Goal: Task Accomplishment & Management: Complete application form

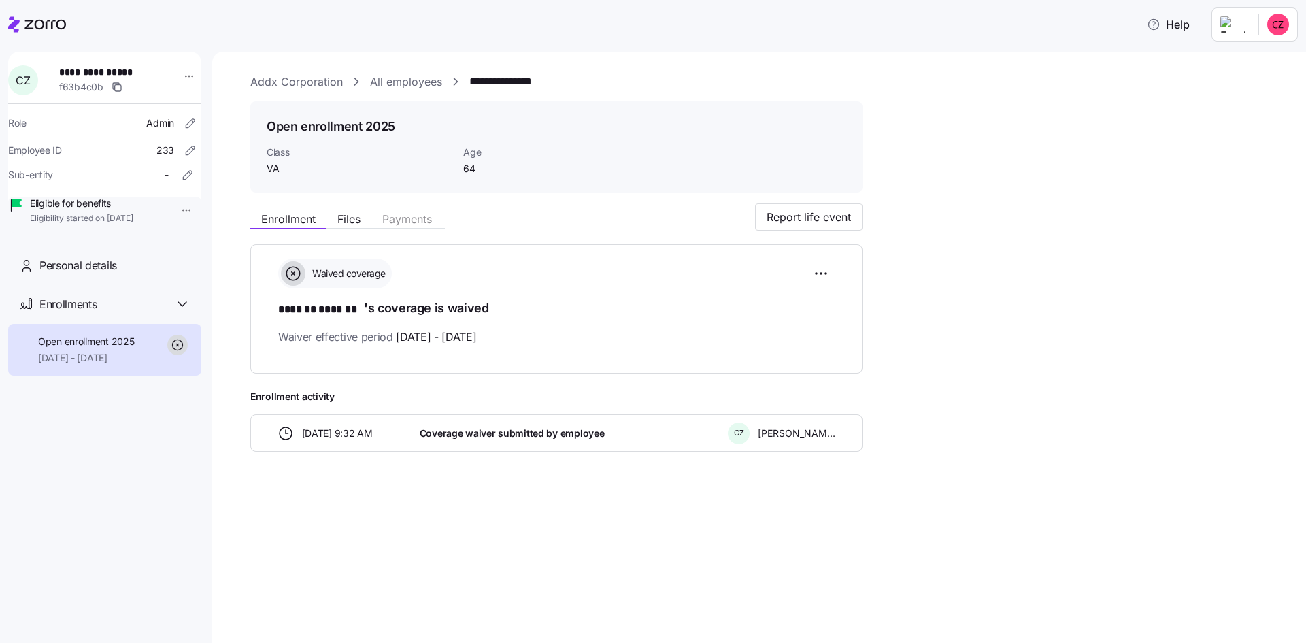
click at [298, 79] on link "Addx Corporation" at bounding box center [296, 81] width 93 height 17
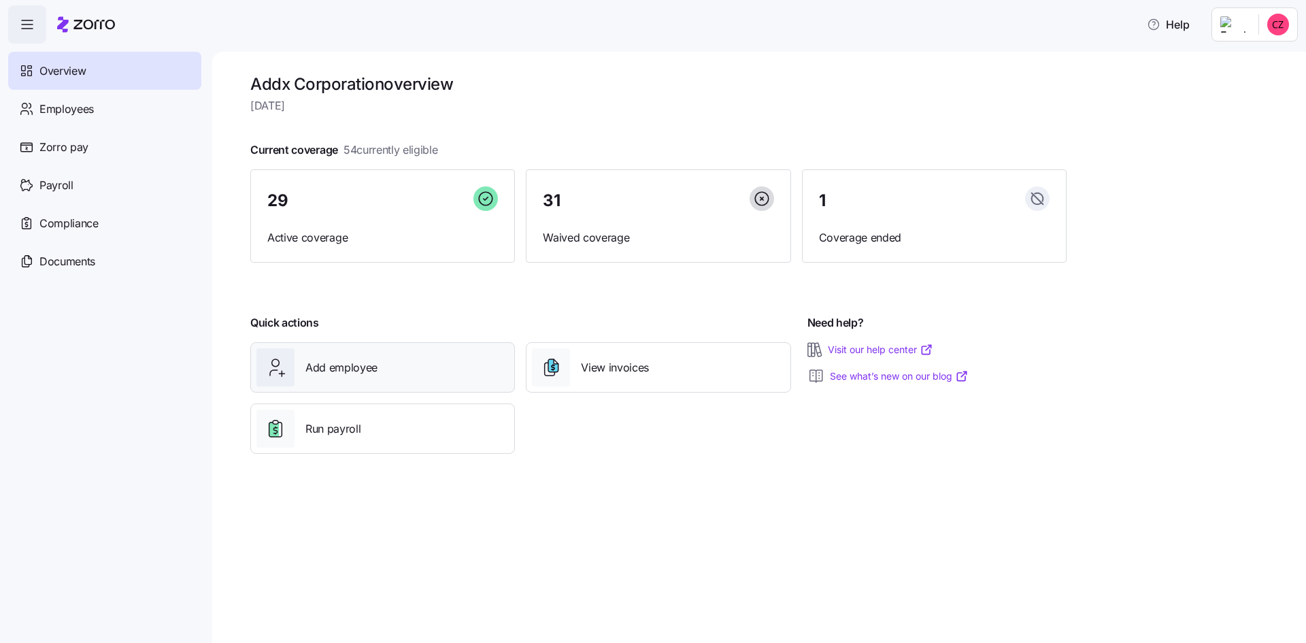
click at [340, 371] on span "Add employee" at bounding box center [342, 367] width 72 height 17
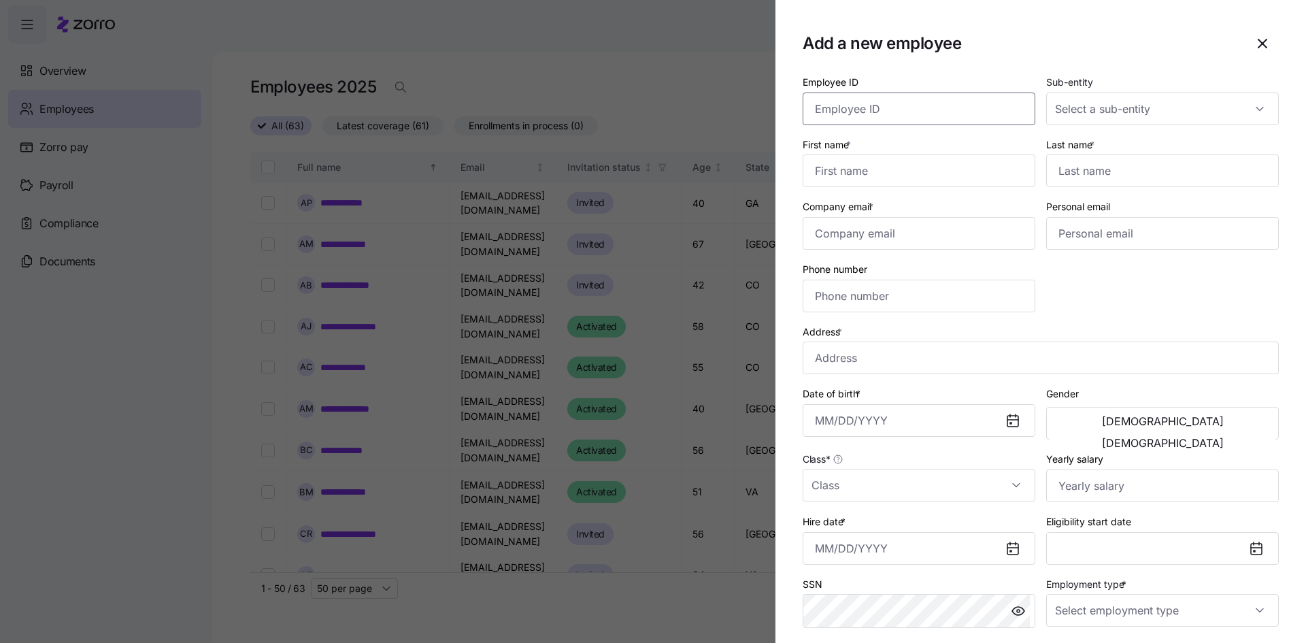
click at [826, 110] on input "Employee ID" at bounding box center [919, 109] width 233 height 33
click at [1255, 49] on icon "button" at bounding box center [1263, 43] width 16 height 16
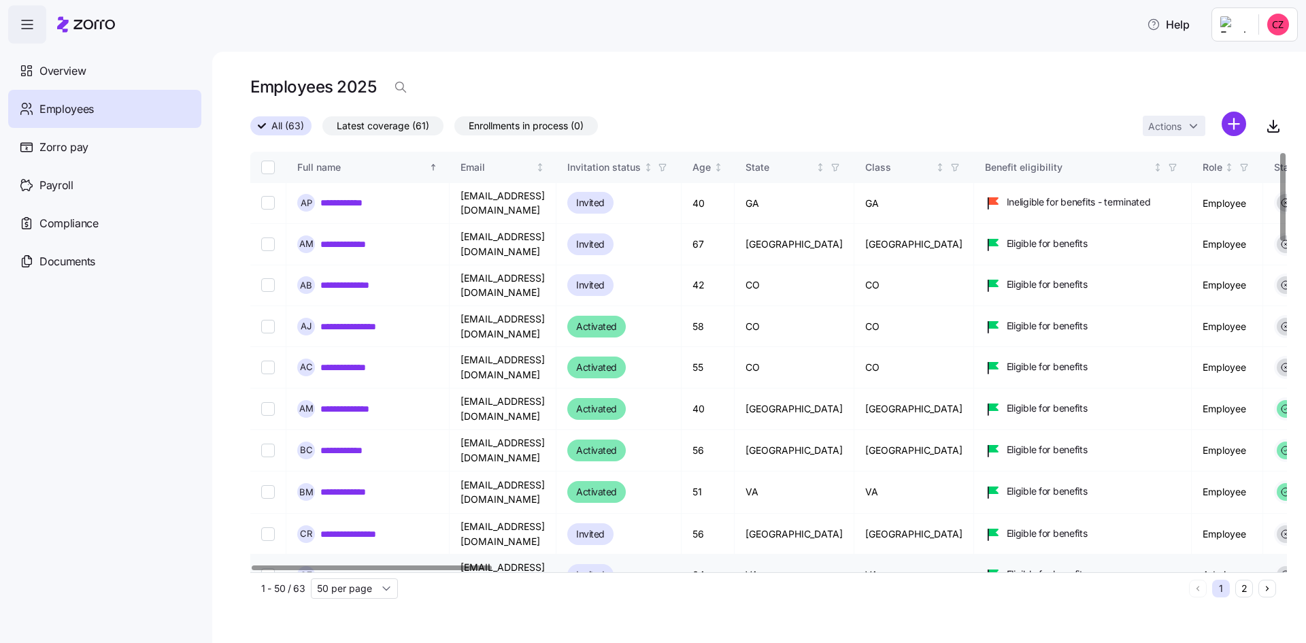
click at [393, 568] on link "**********" at bounding box center [358, 575] width 76 height 14
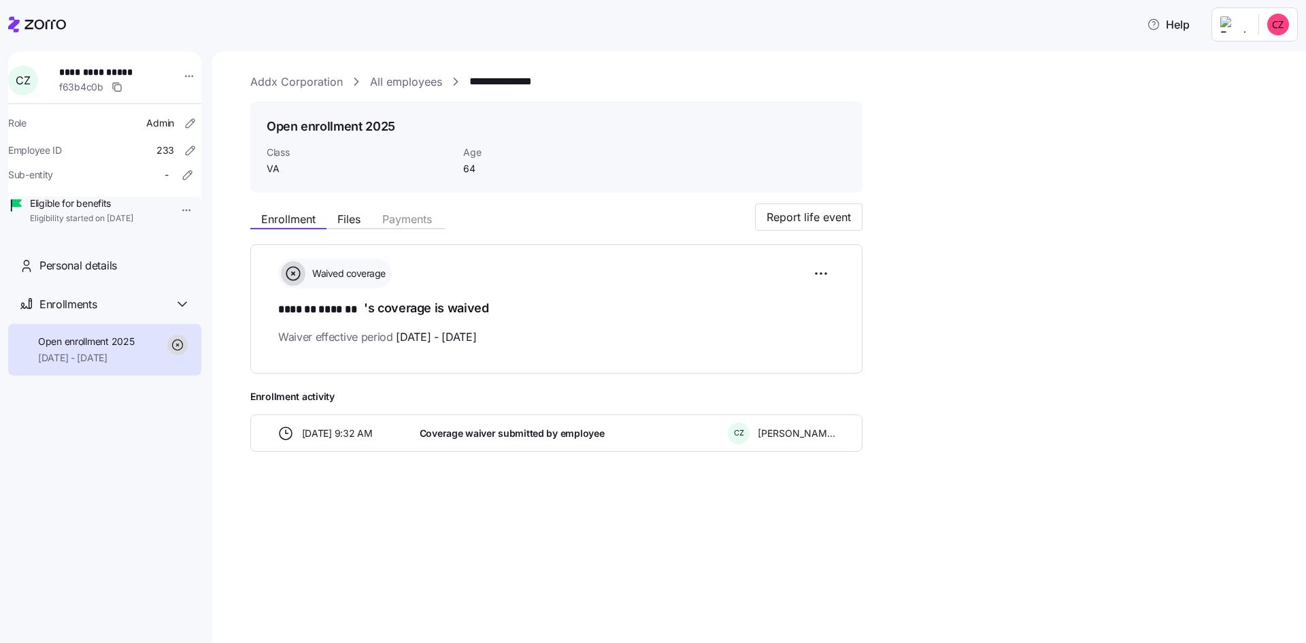
click at [381, 80] on link "All employees" at bounding box center [406, 81] width 72 height 17
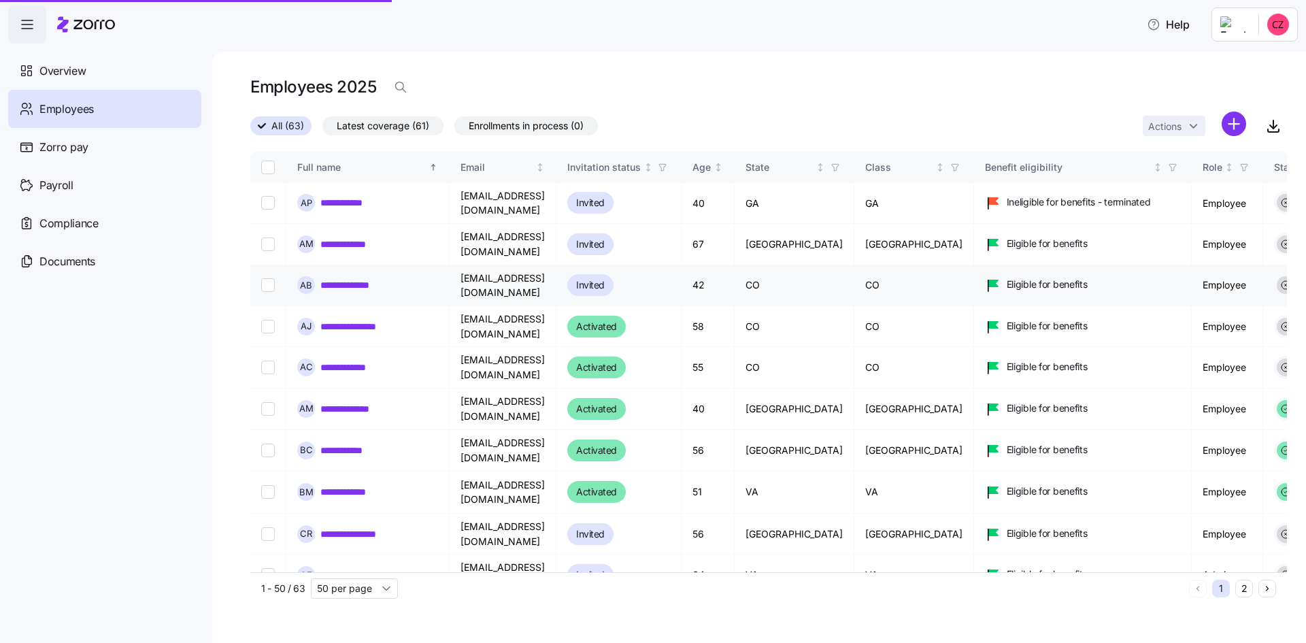
click at [348, 278] on link "**********" at bounding box center [354, 285] width 69 height 14
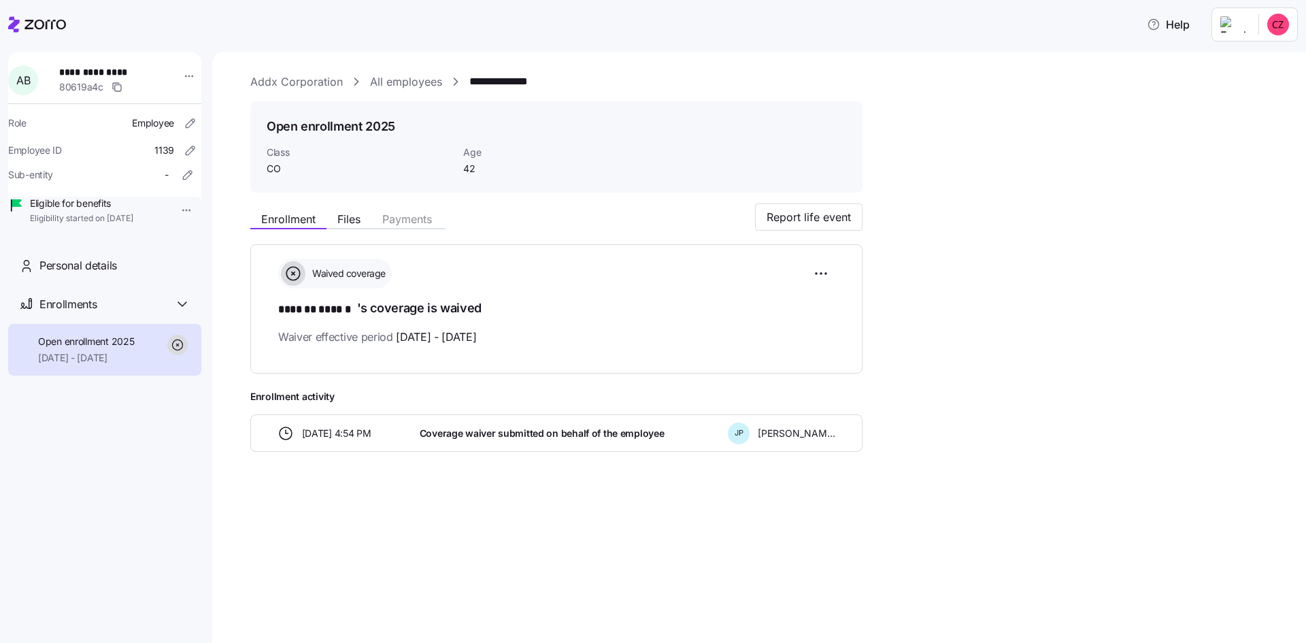
click at [319, 78] on link "Addx Corporation" at bounding box center [296, 81] width 93 height 17
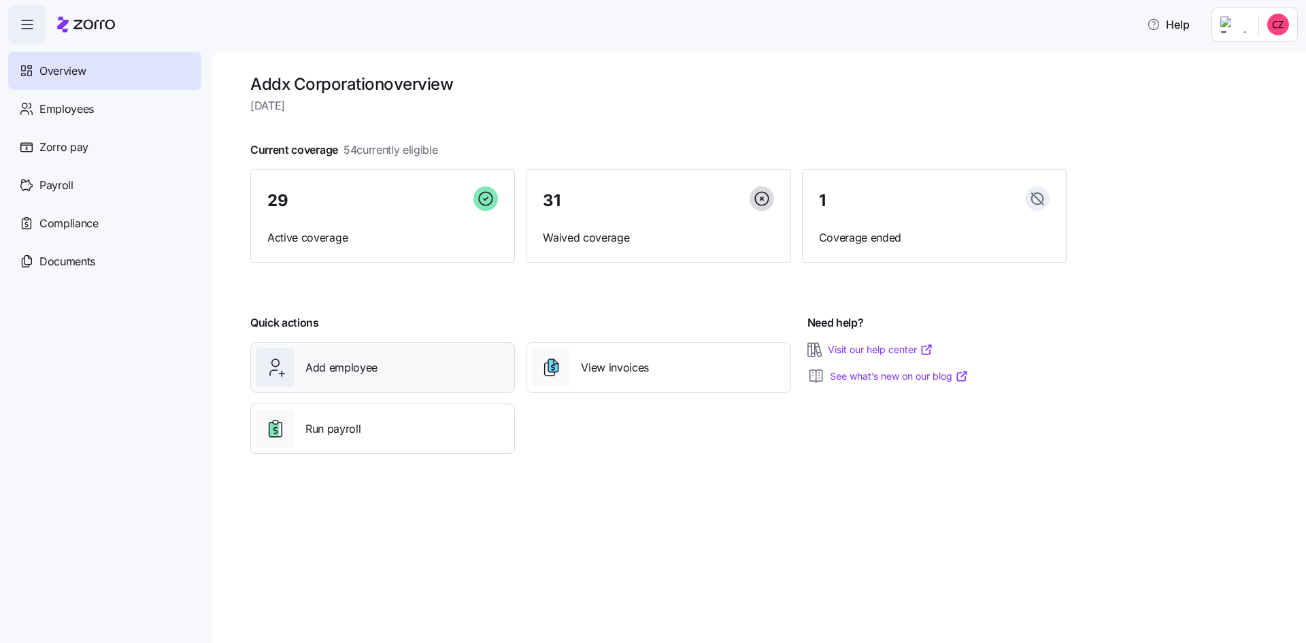
click at [367, 369] on span "Add employee" at bounding box center [342, 367] width 72 height 17
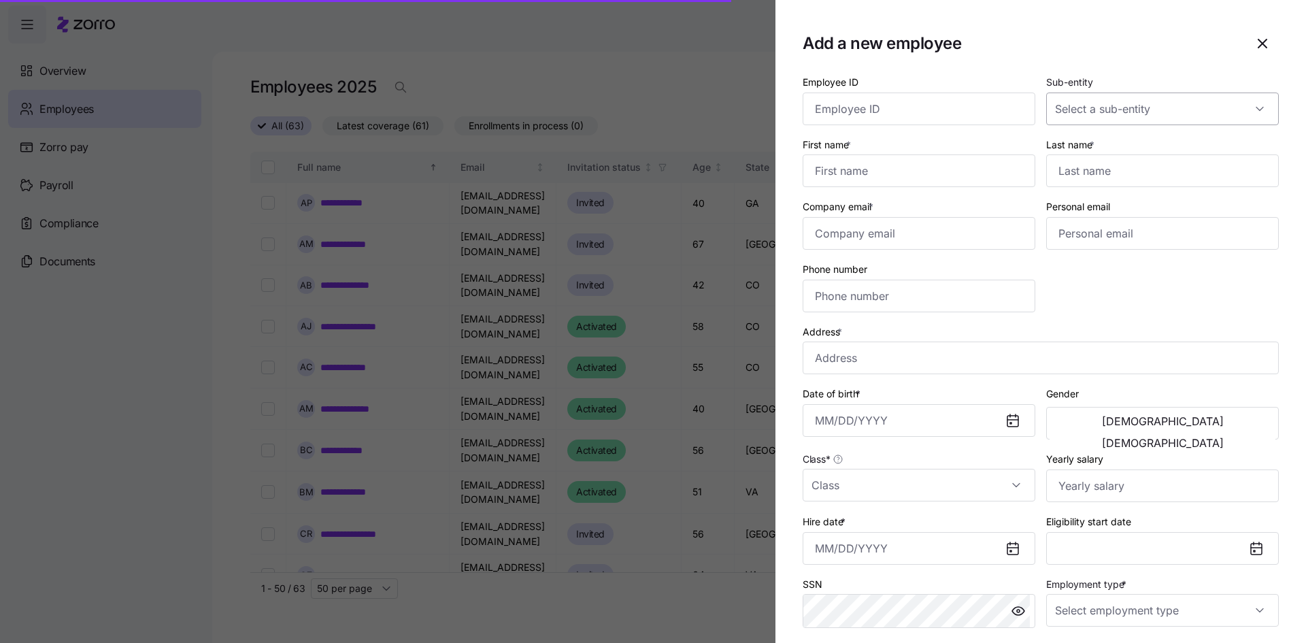
click at [1062, 105] on input "Sub-entity" at bounding box center [1163, 109] width 233 height 33
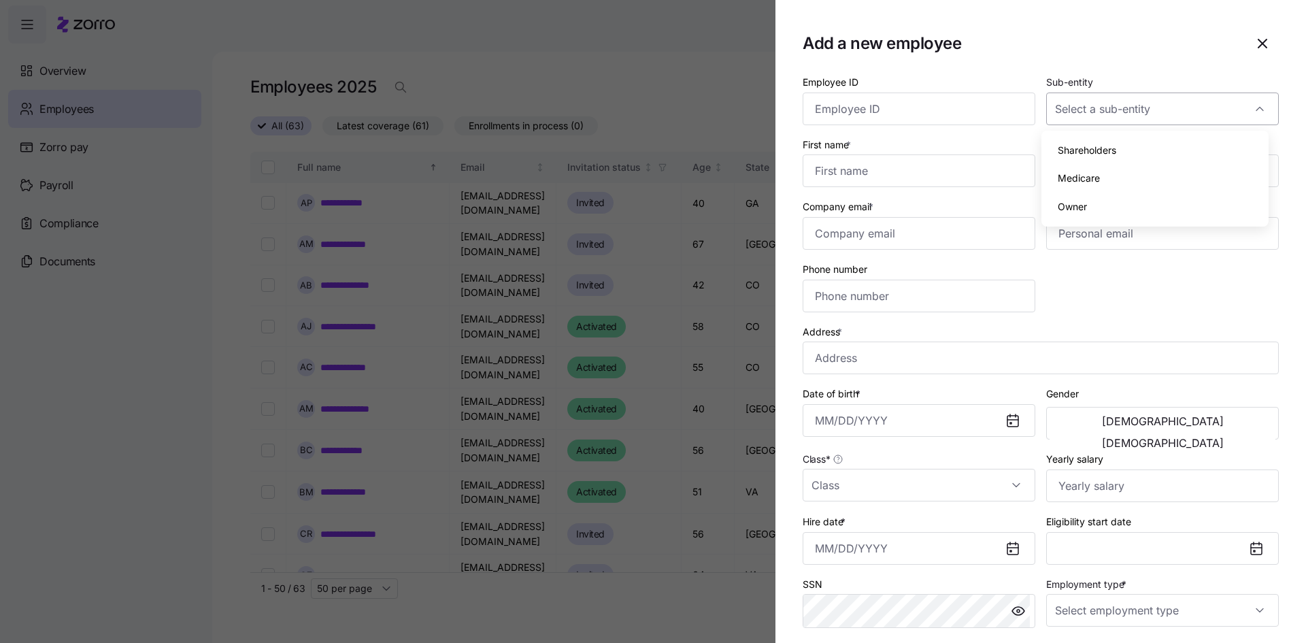
click at [1062, 105] on input "Sub-entity" at bounding box center [1163, 109] width 233 height 33
click at [944, 109] on input "Employee ID" at bounding box center [919, 109] width 233 height 33
type input "1"
type input "001146"
click at [885, 173] on input "First name *" at bounding box center [919, 170] width 233 height 33
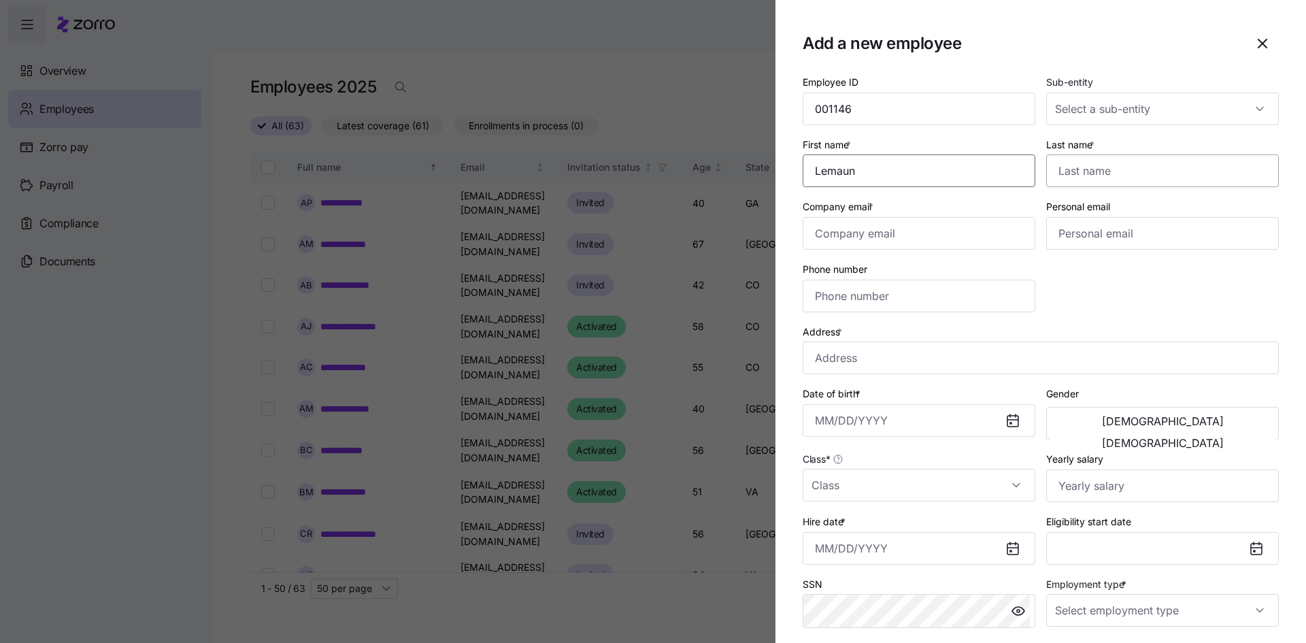
type input "Lemaun"
click at [1083, 173] on input "Last name *" at bounding box center [1163, 170] width 233 height 33
type input "[PERSON_NAME]"
click at [886, 227] on input "Company email *" at bounding box center [919, 233] width 233 height 33
type input "[EMAIL_ADDRESS][DOMAIN_NAME]"
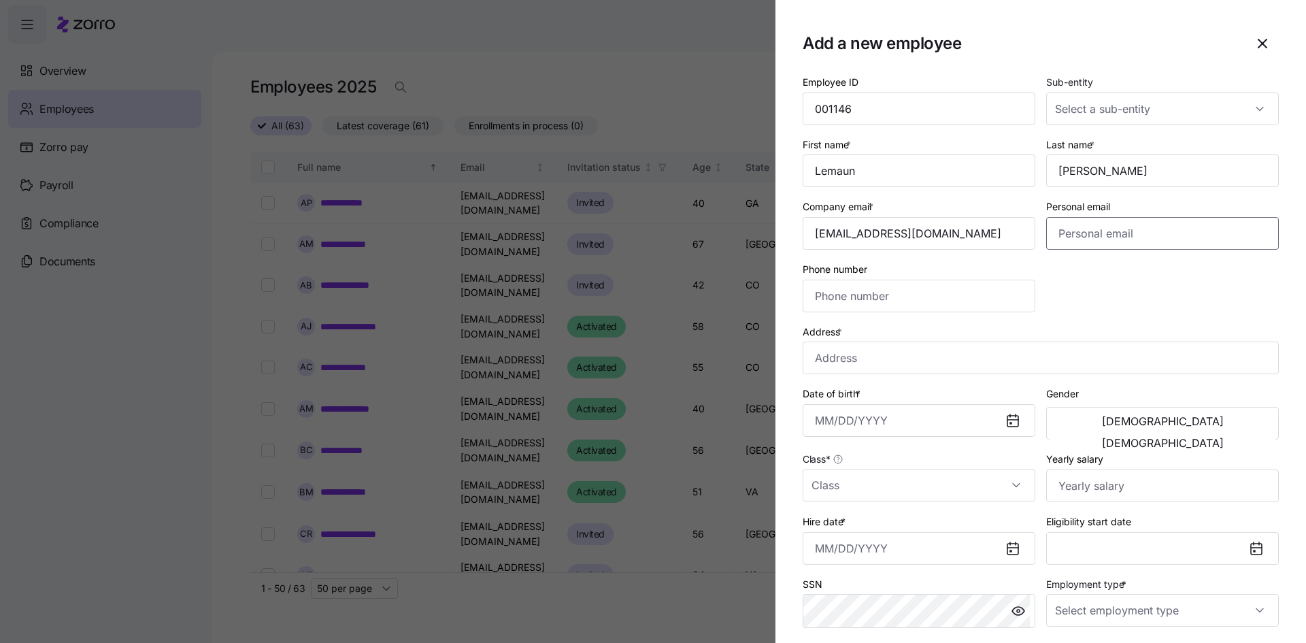
click at [1062, 239] on input "Personal email" at bounding box center [1163, 233] width 233 height 33
type input "[EMAIL_ADDRESS][PERSON_NAME][DOMAIN_NAME]"
click at [929, 292] on input "Phone number" at bounding box center [919, 296] width 233 height 33
type input "[PHONE_NUMBER]"
click at [829, 114] on input "001146" at bounding box center [919, 109] width 233 height 33
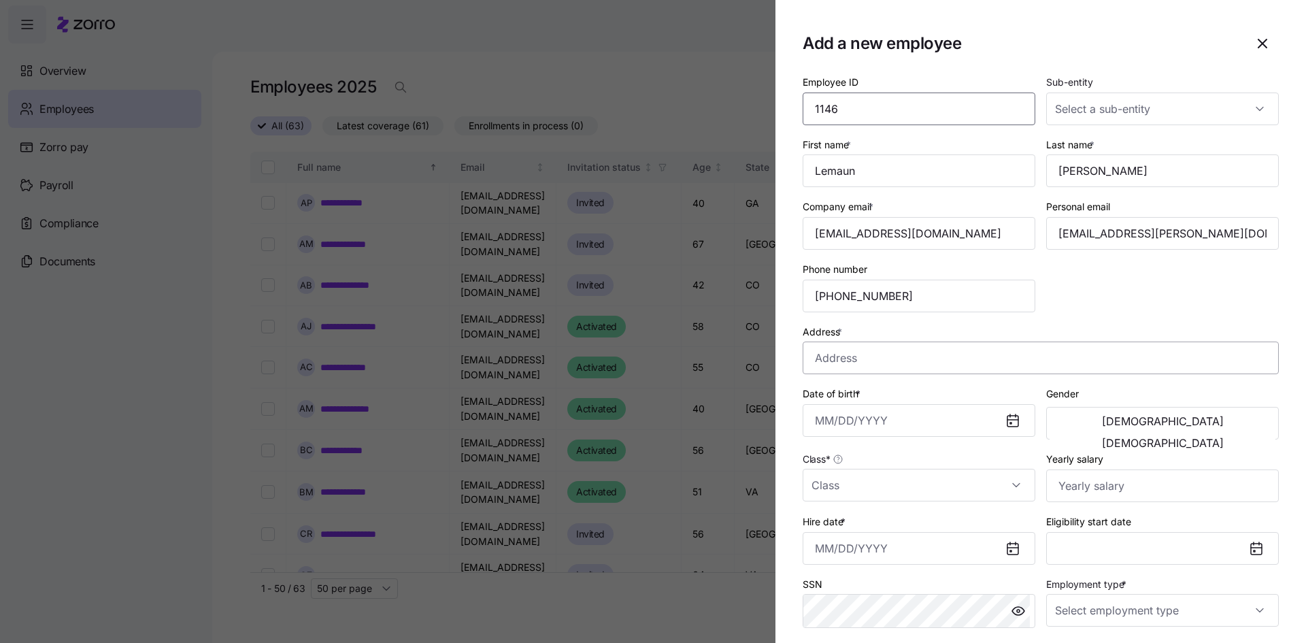
type input "1146"
click at [884, 361] on input "Address *" at bounding box center [1041, 358] width 476 height 33
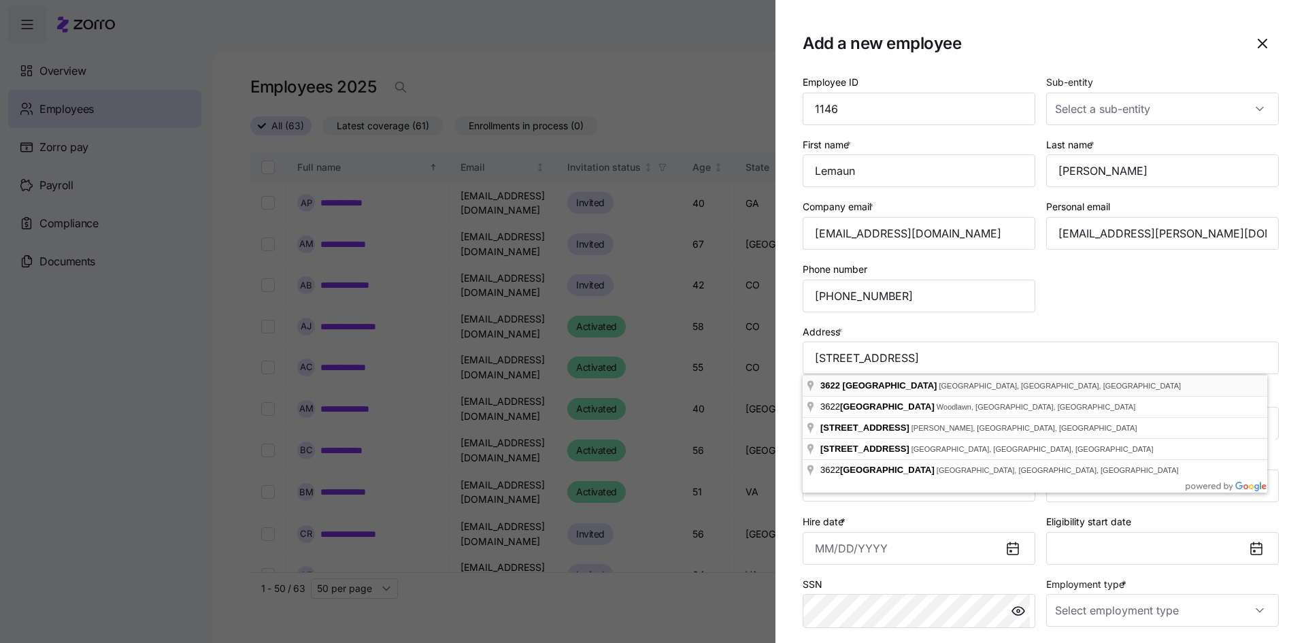
type input "[STREET_ADDRESS]"
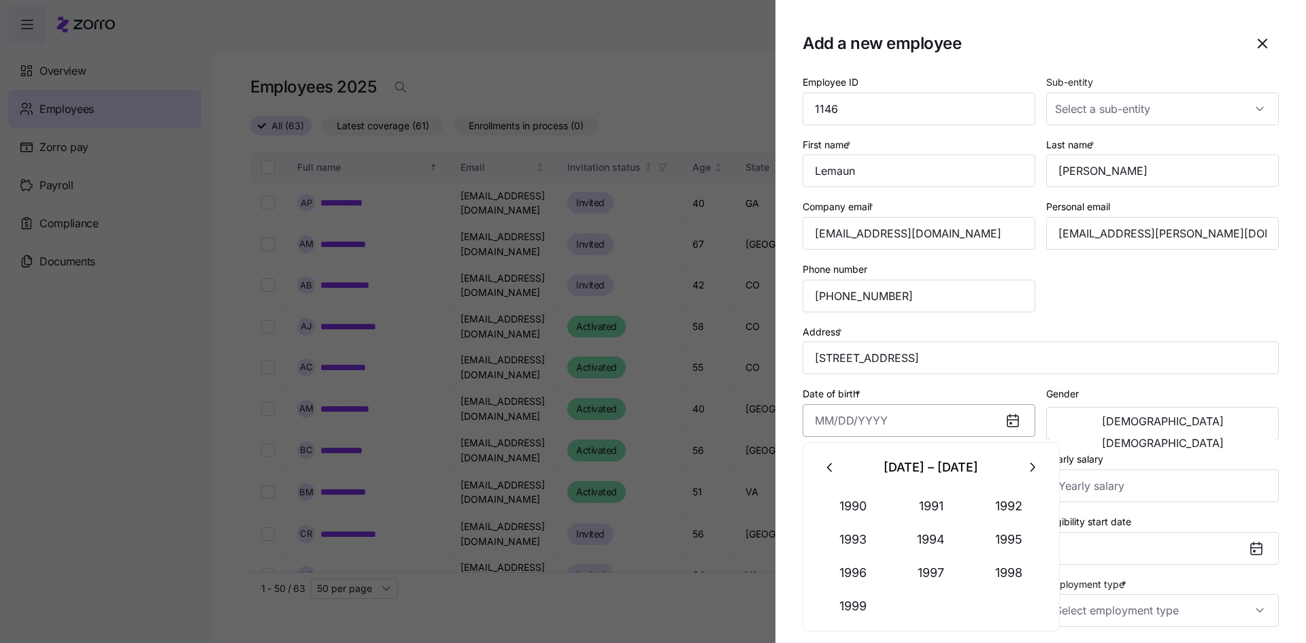
click at [827, 420] on input "Date of birth *" at bounding box center [919, 420] width 233 height 33
click at [873, 425] on input "09181975" at bounding box center [919, 420] width 233 height 33
click at [829, 423] on input "09181975" at bounding box center [919, 420] width 233 height 33
click at [845, 421] on input "09/181975" at bounding box center [919, 420] width 233 height 33
click at [892, 418] on input "[DATE]" at bounding box center [919, 420] width 233 height 33
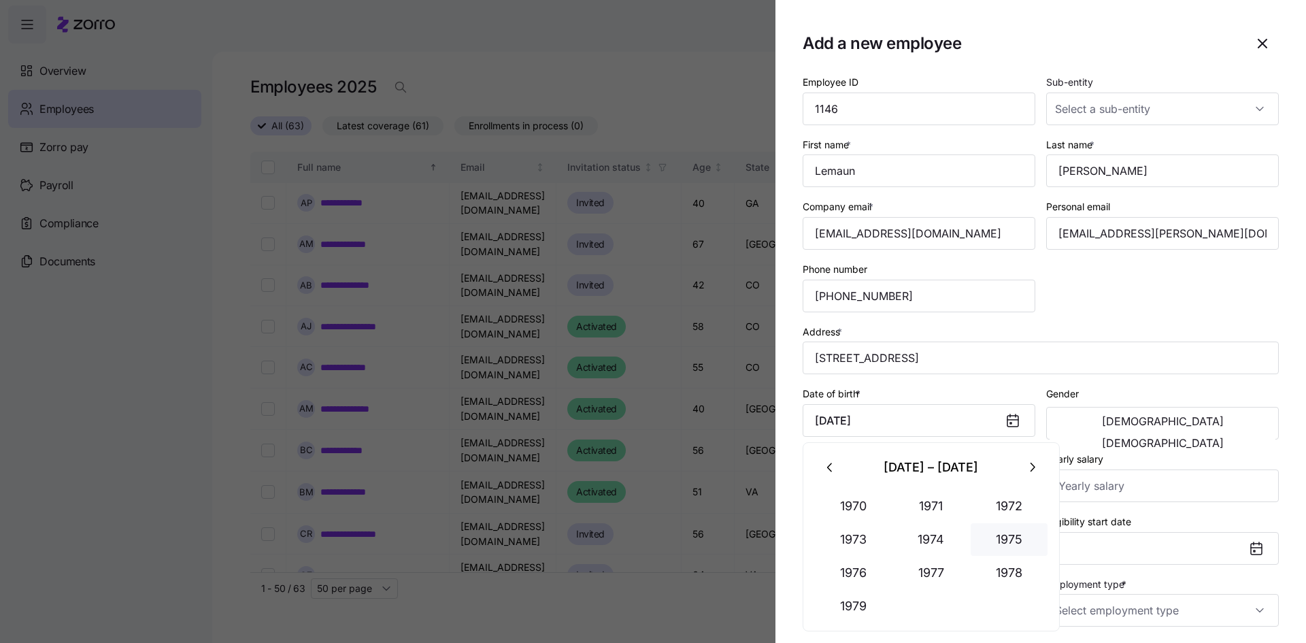
click at [1012, 538] on button "1975" at bounding box center [1010, 539] width 78 height 33
click at [1000, 564] on button "Sep" at bounding box center [1010, 573] width 78 height 33
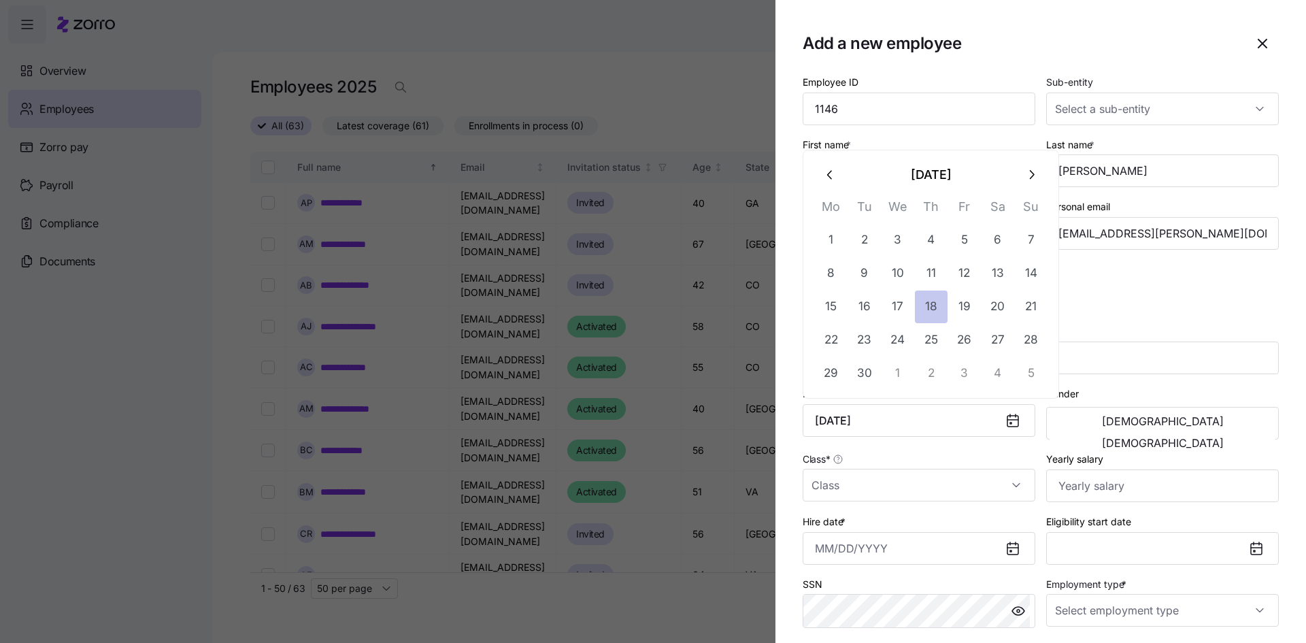
click at [942, 310] on button "18" at bounding box center [931, 307] width 33 height 33
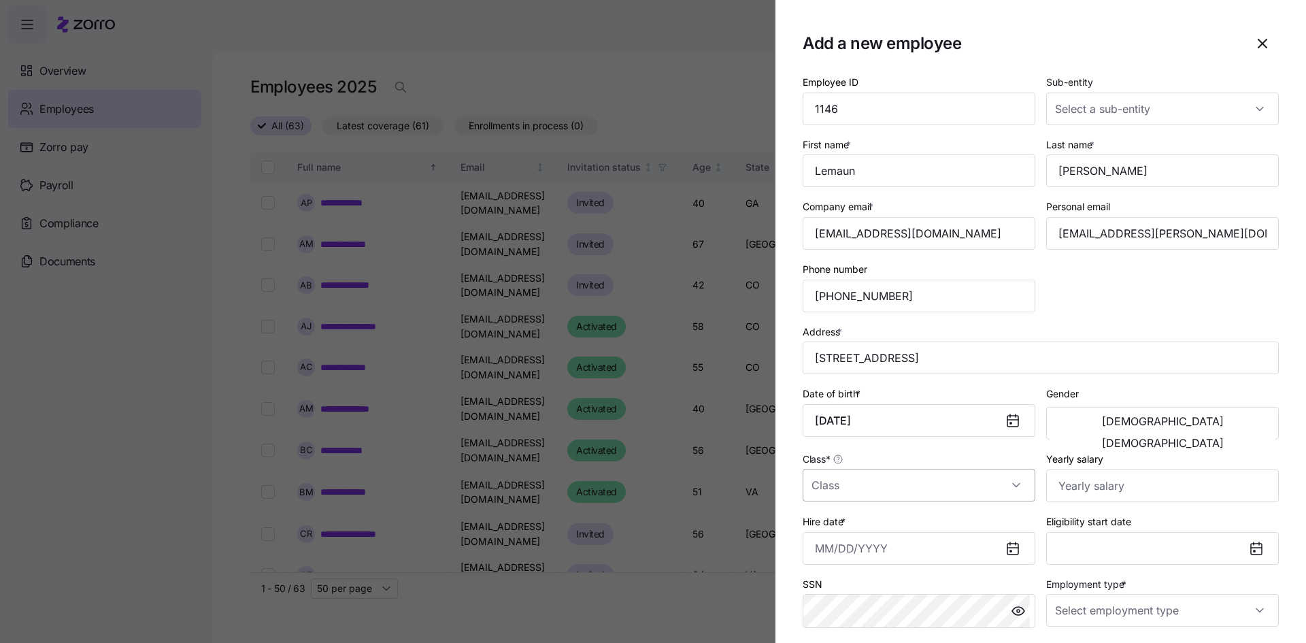
type input "[DATE]"
click at [1006, 484] on input "Class *" at bounding box center [919, 485] width 233 height 33
click at [874, 385] on div "MD" at bounding box center [916, 379] width 217 height 29
type input "MD"
click at [1106, 424] on span "[DEMOGRAPHIC_DATA]" at bounding box center [1163, 421] width 122 height 11
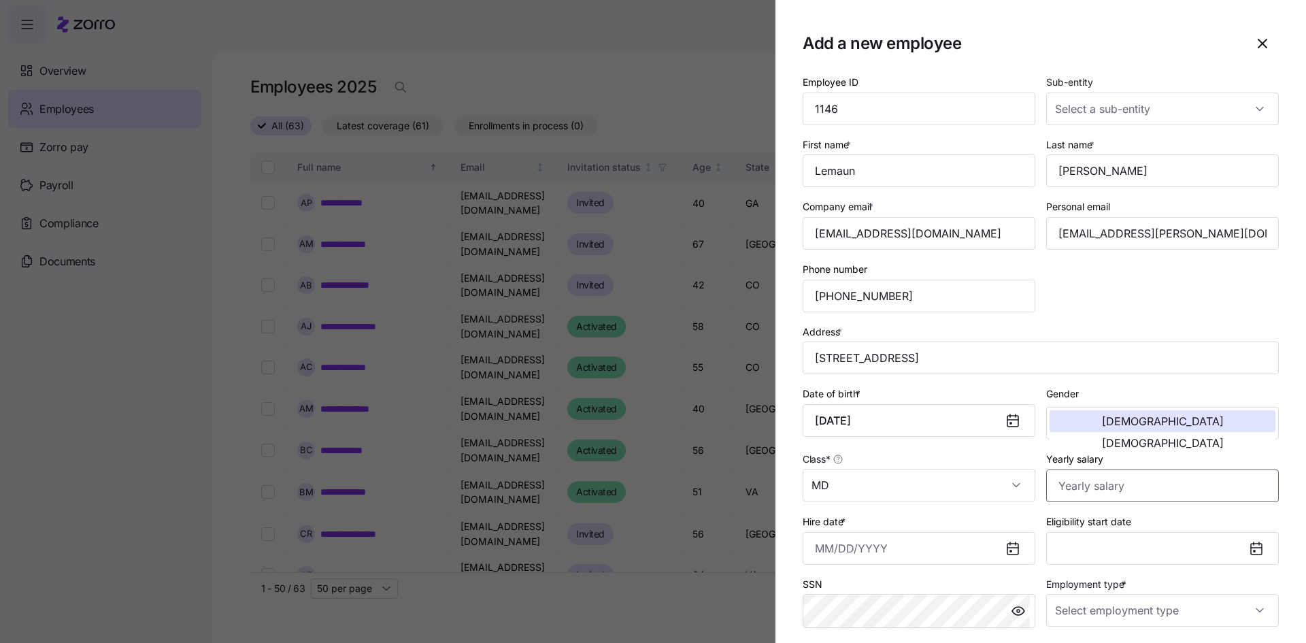
click at [1085, 481] on input "Yearly salary" at bounding box center [1163, 486] width 233 height 33
type input "$15,500,160"
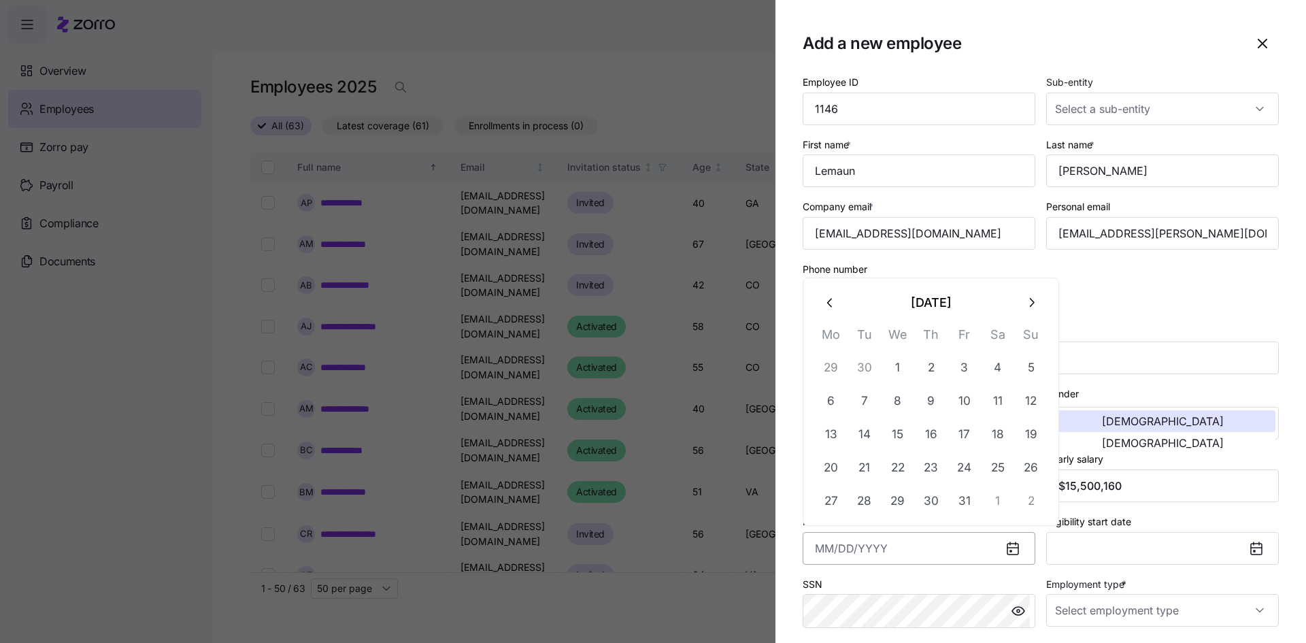
click at [870, 550] on input "Hire date *" at bounding box center [919, 548] width 233 height 33
click at [870, 550] on input "10142025" at bounding box center [919, 548] width 233 height 33
click at [827, 550] on input "10142025" at bounding box center [919, 548] width 233 height 33
click at [845, 548] on input "10/142025" at bounding box center [919, 548] width 233 height 33
click at [883, 548] on input "[DATE]" at bounding box center [919, 548] width 233 height 33
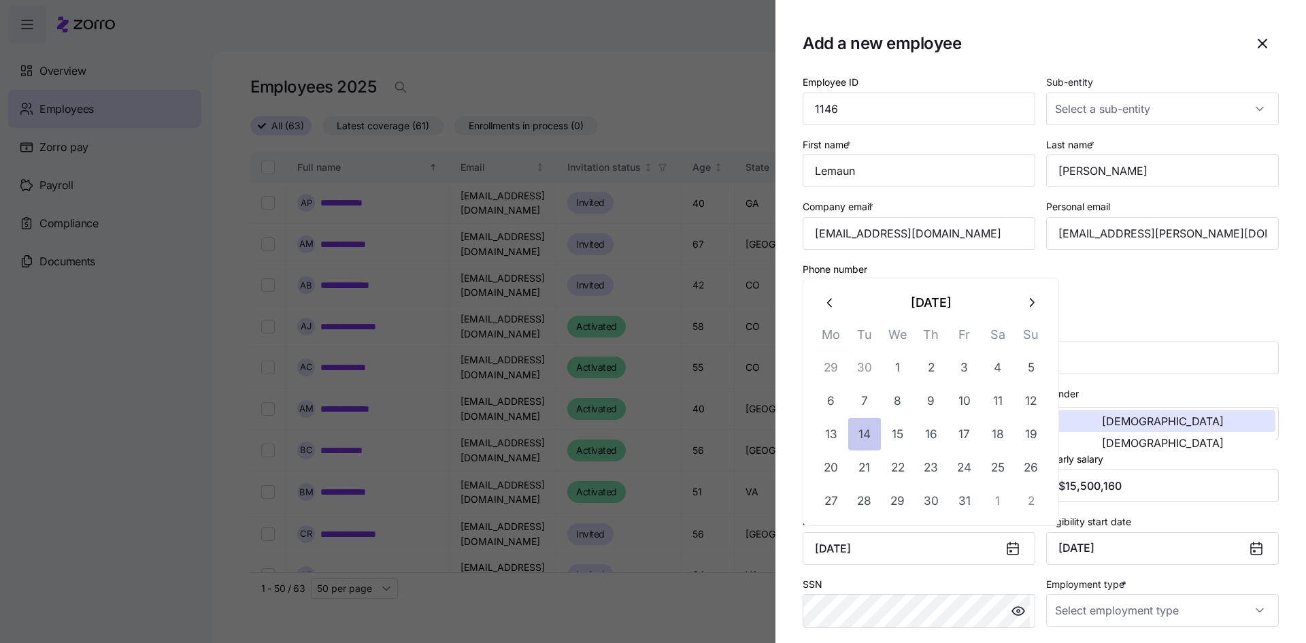
click at [864, 435] on button "14" at bounding box center [865, 434] width 33 height 33
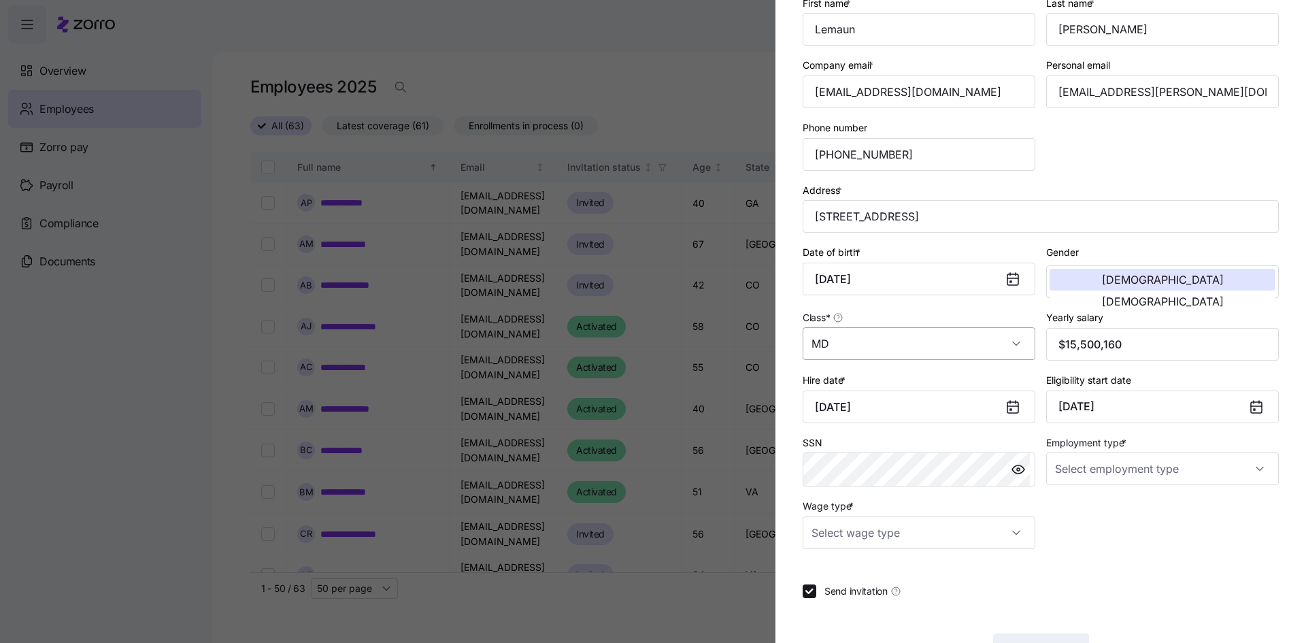
scroll to position [170, 0]
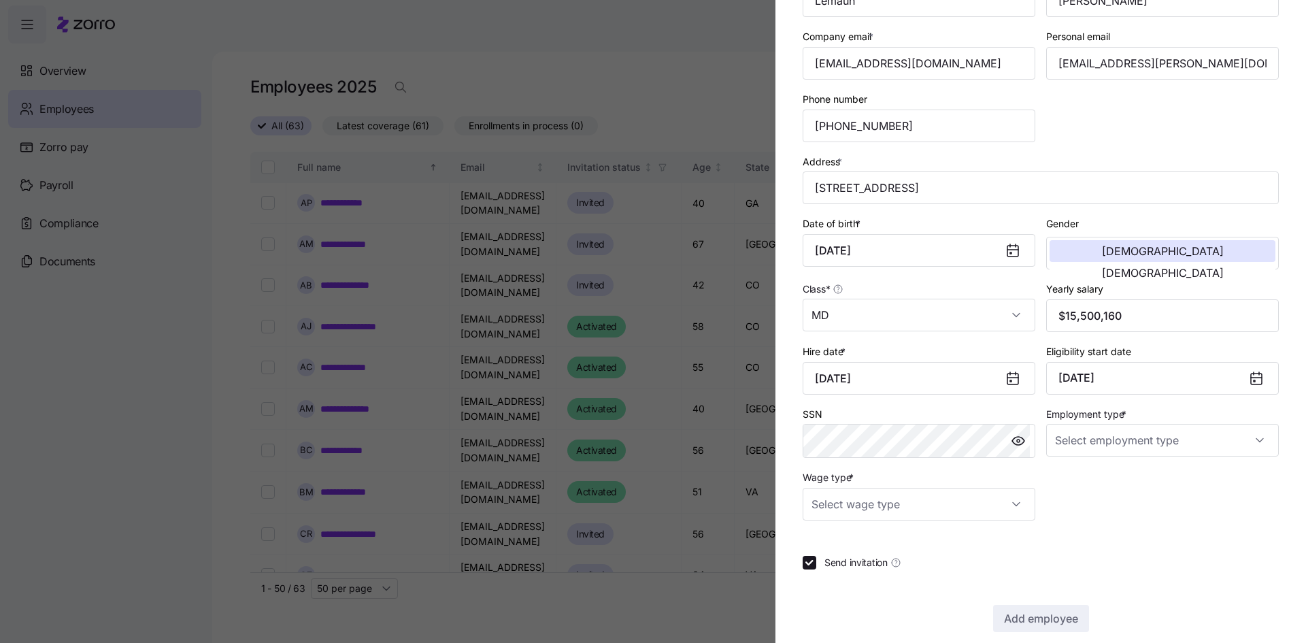
type input "[DATE]"
click at [1119, 445] on input "Employment type *" at bounding box center [1163, 440] width 233 height 33
click at [1089, 485] on span "Full Time" at bounding box center [1077, 481] width 39 height 15
type input "Full Time"
click at [1012, 503] on input "Wage type *" at bounding box center [919, 504] width 233 height 33
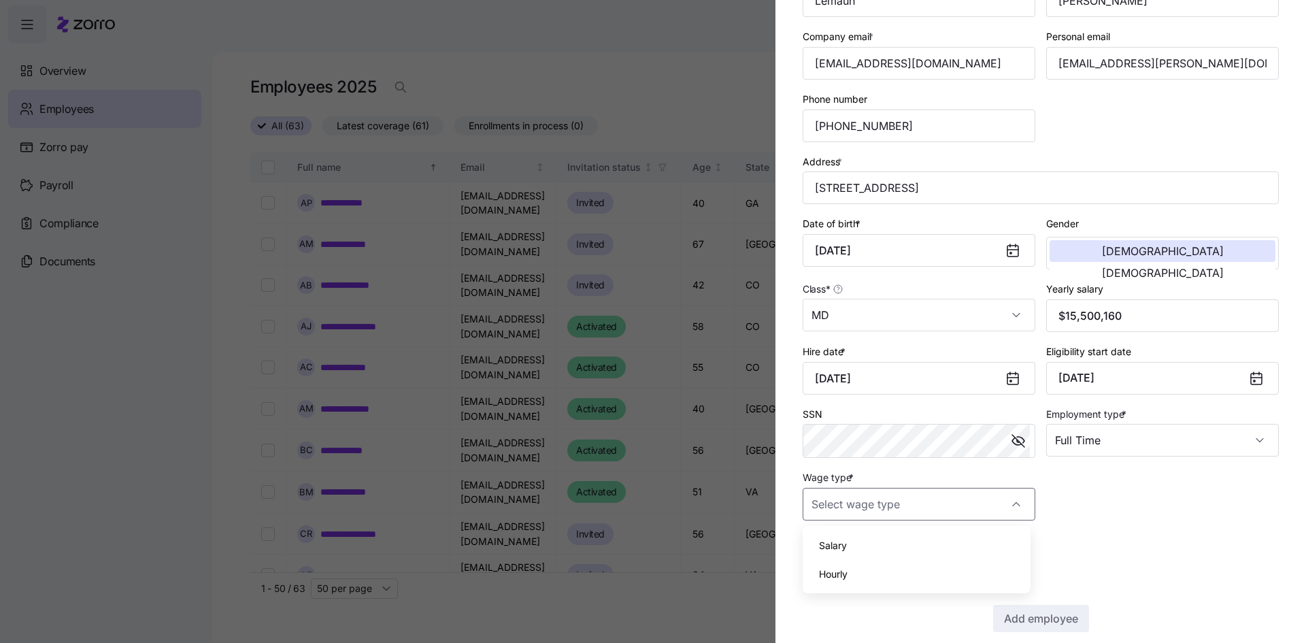
click at [945, 542] on div "Salary" at bounding box center [916, 545] width 217 height 29
type input "Salary"
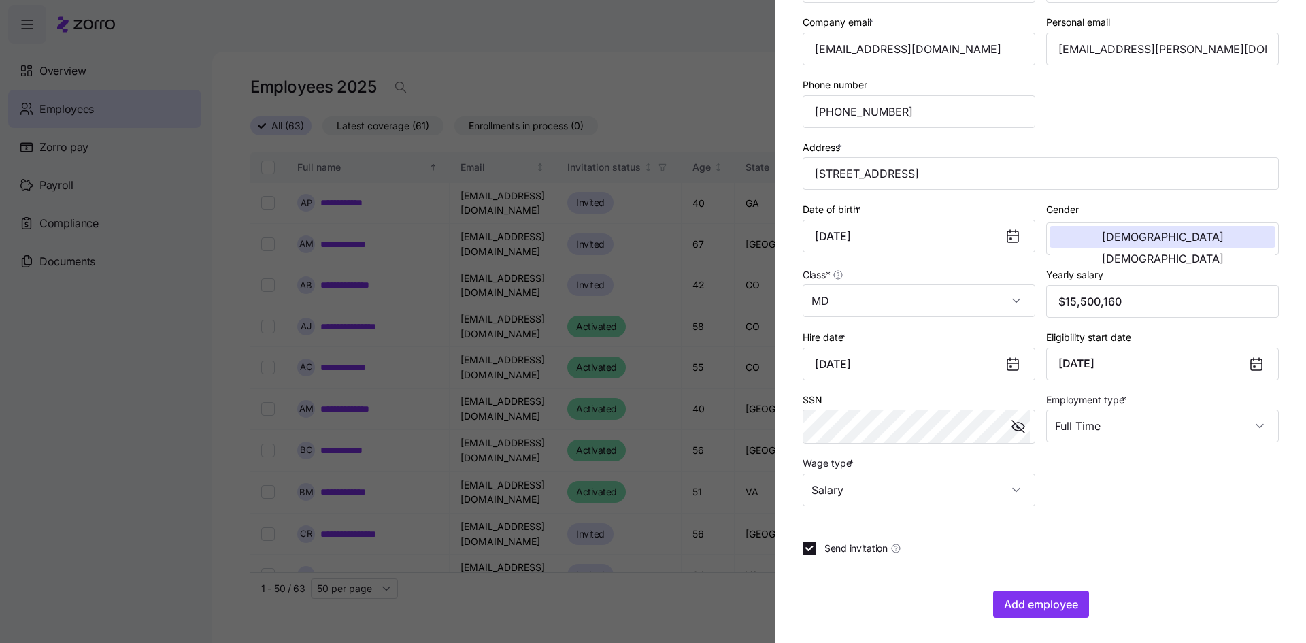
scroll to position [186, 0]
click at [1077, 299] on input "$15,500,160" at bounding box center [1163, 299] width 233 height 33
type input "$1"
click at [1109, 300] on input "$155,001" at bounding box center [1163, 299] width 233 height 33
type input "$155,001"
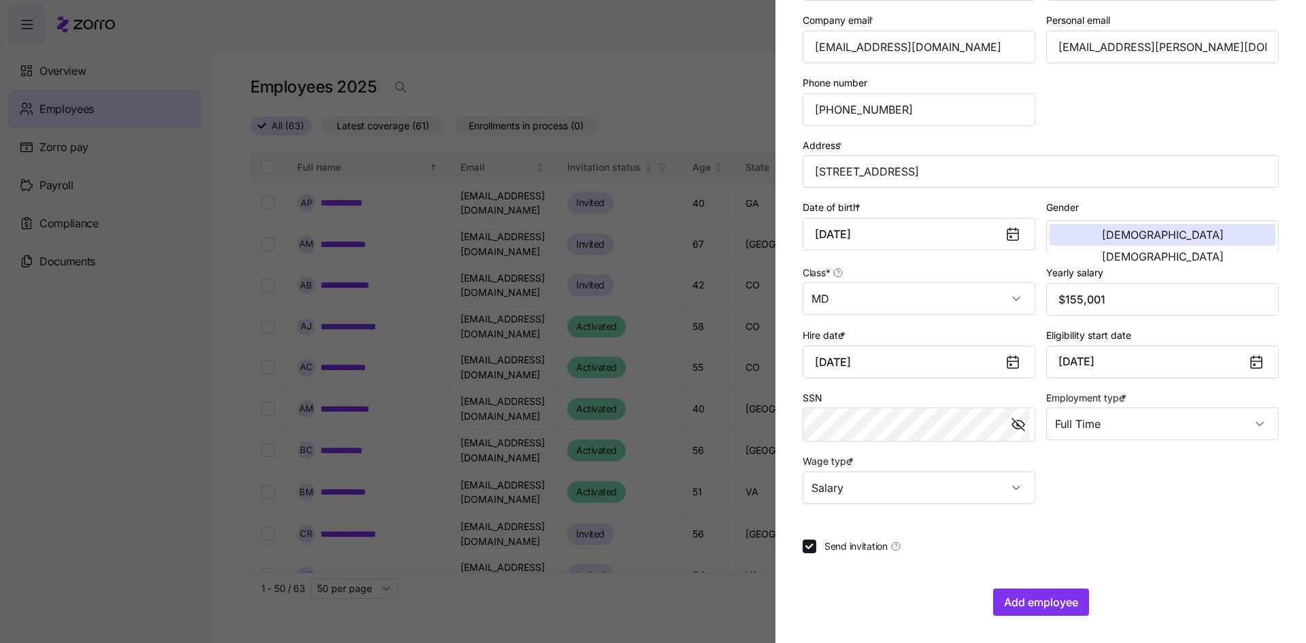
click at [1114, 515] on div at bounding box center [1041, 522] width 476 height 14
click at [1061, 602] on span "Add employee" at bounding box center [1041, 602] width 74 height 16
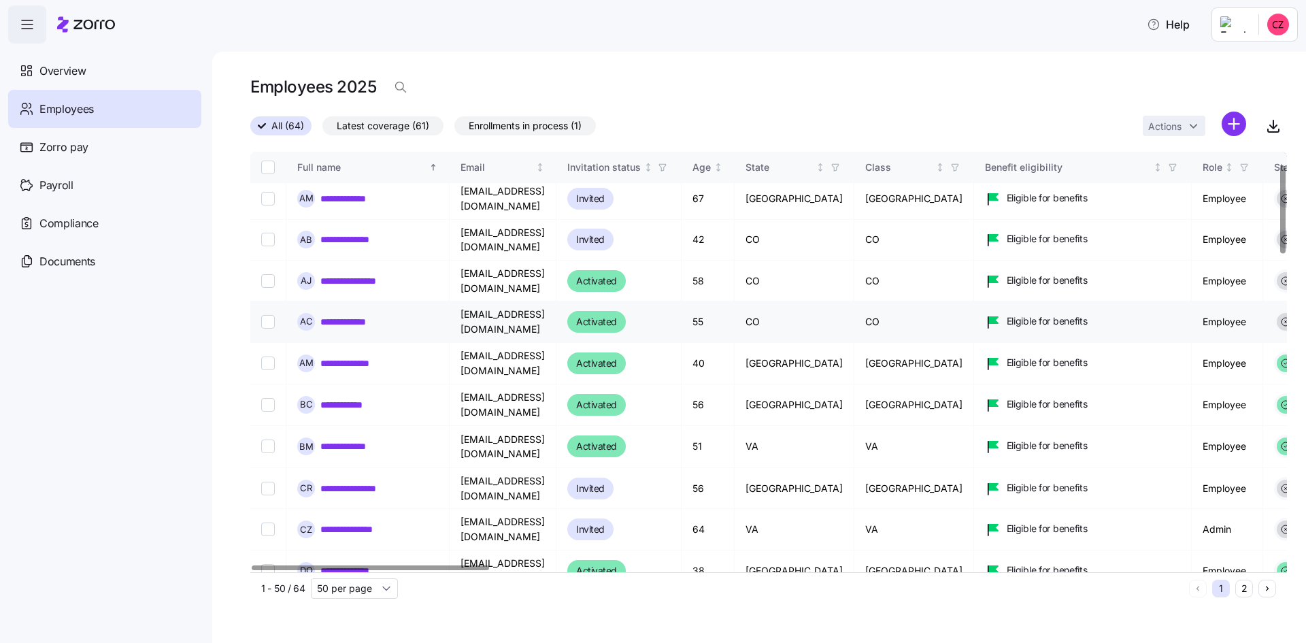
scroll to position [0, 0]
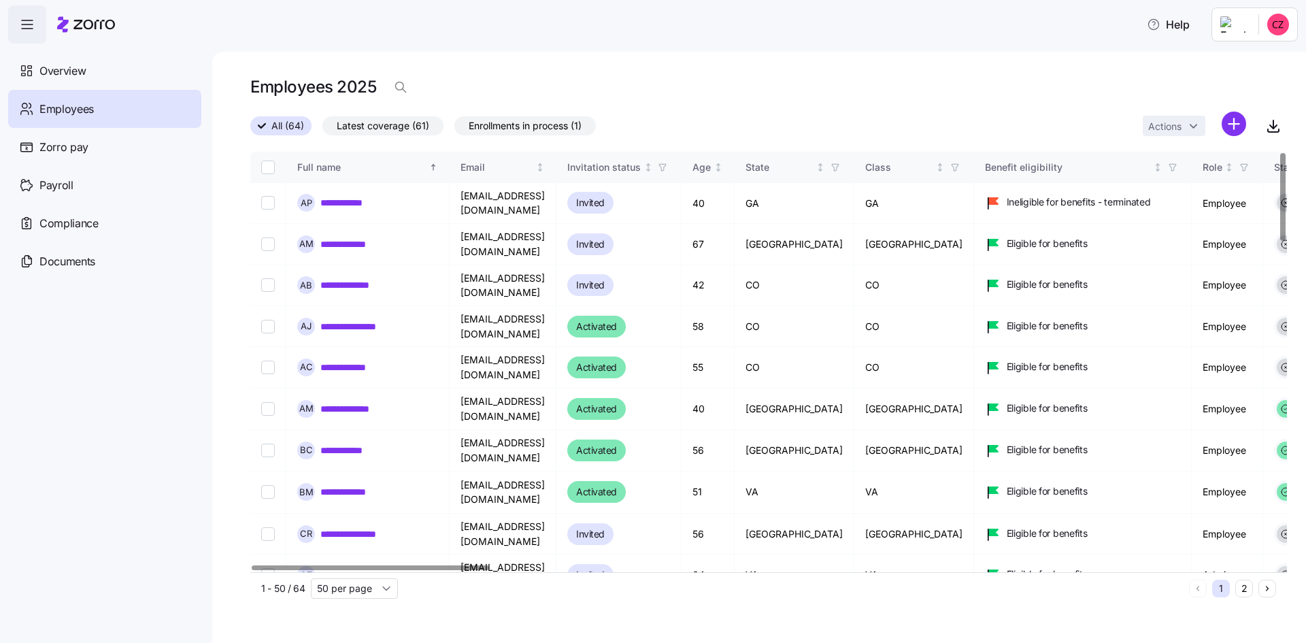
click at [817, 113] on div "All (64) Latest coverage (61) Enrollments in process (1) Actions" at bounding box center [768, 126] width 1037 height 29
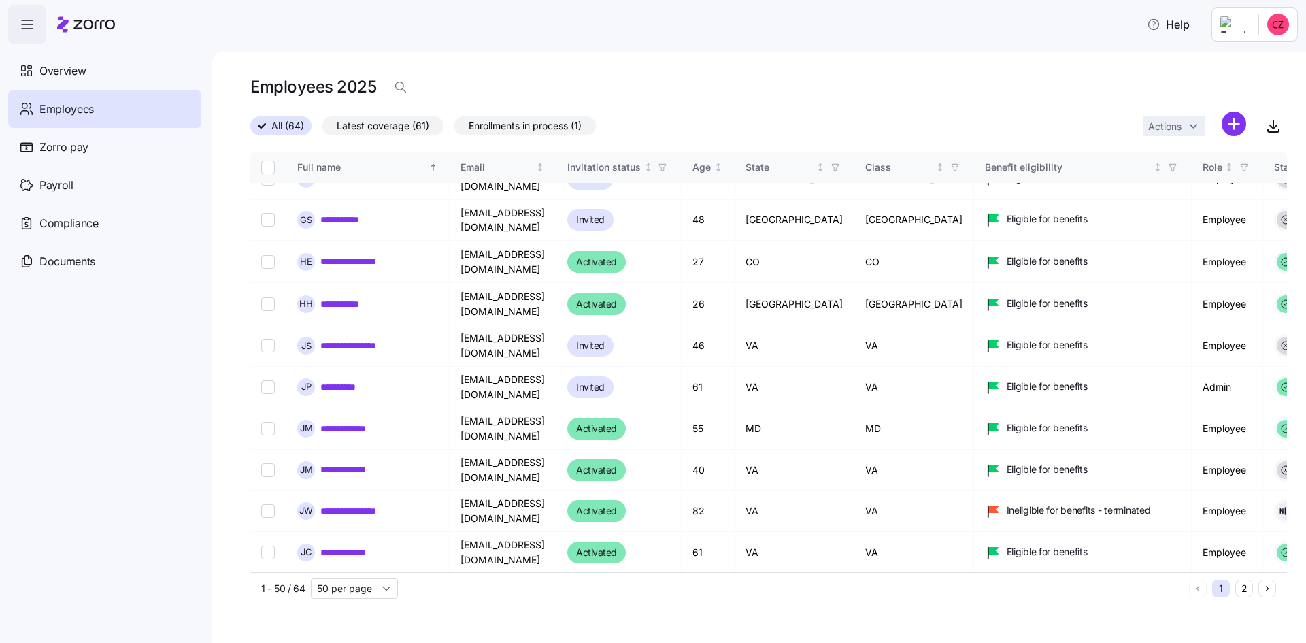
click at [781, 39] on div "Help" at bounding box center [653, 24] width 1290 height 38
